Goal: Information Seeking & Learning: Learn about a topic

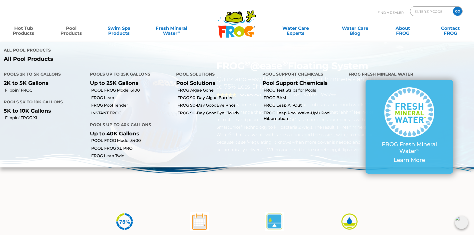
click at [74, 33] on link "Pool Products" at bounding box center [71, 28] width 37 height 10
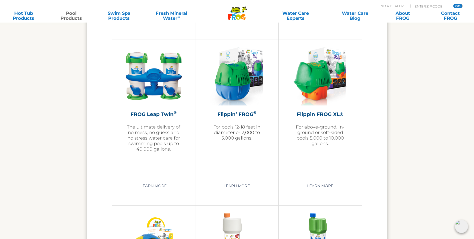
scroll to position [1050, 0]
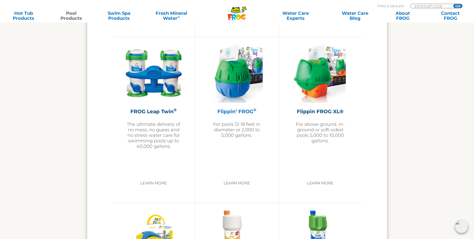
click at [233, 87] on img at bounding box center [237, 74] width 54 height 58
